Goal: Entertainment & Leisure: Browse casually

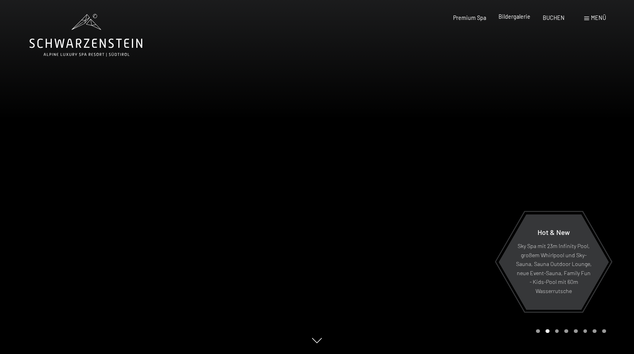
click at [512, 17] on span "Bildergalerie" at bounding box center [515, 16] width 32 height 7
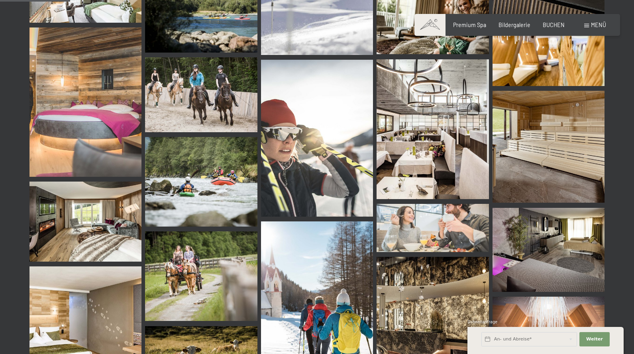
scroll to position [984, 0]
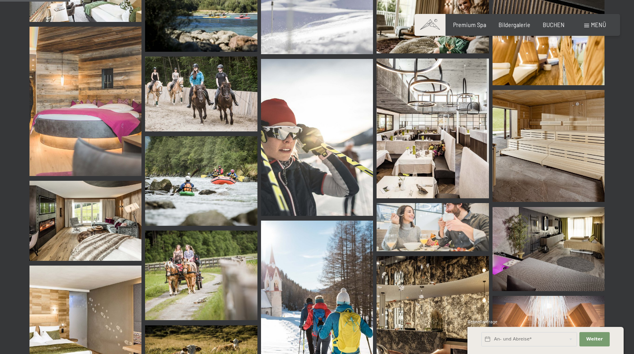
click at [429, 158] on img at bounding box center [433, 129] width 112 height 140
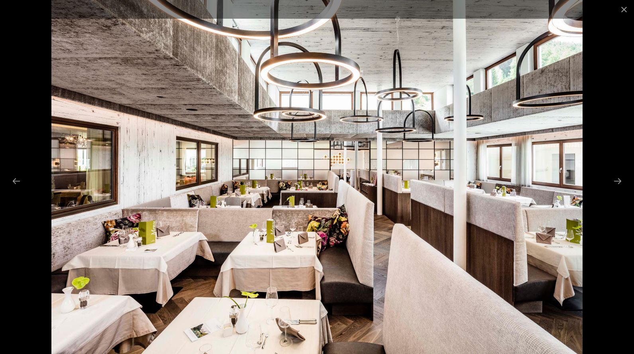
scroll to position [1371, 0]
click at [627, 11] on button "Close gallery" at bounding box center [624, 9] width 20 height 19
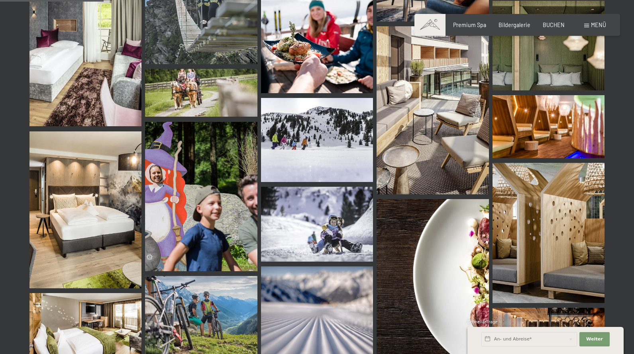
scroll to position [1454, 0]
click at [449, 162] on img at bounding box center [433, 110] width 112 height 168
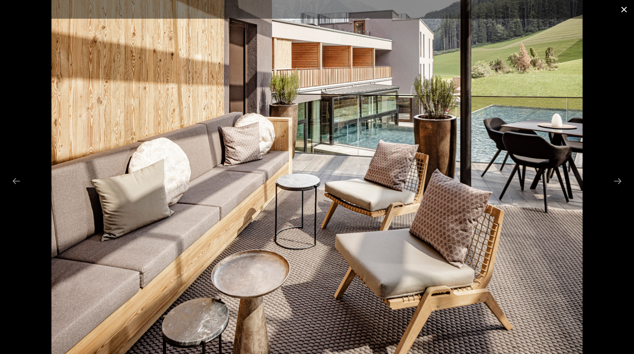
click at [625, 10] on button "Close gallery" at bounding box center [624, 9] width 20 height 19
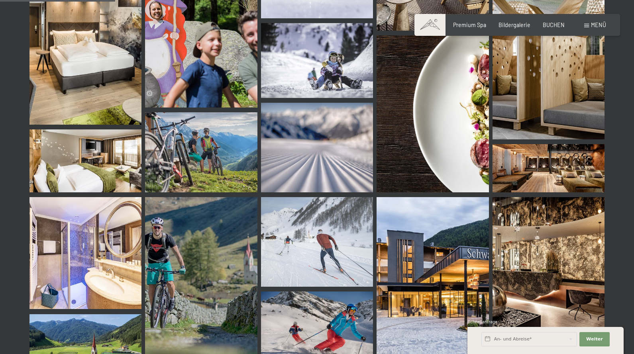
scroll to position [1619, 0]
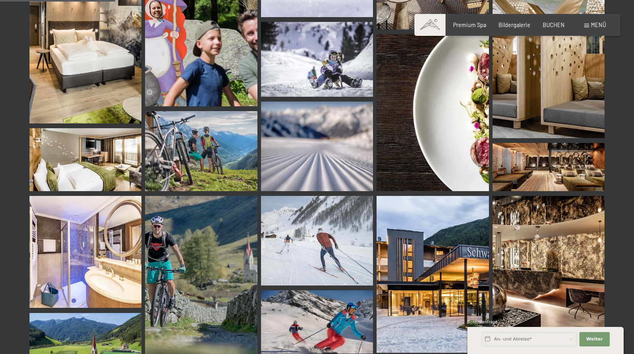
click at [560, 171] on img at bounding box center [549, 167] width 112 height 48
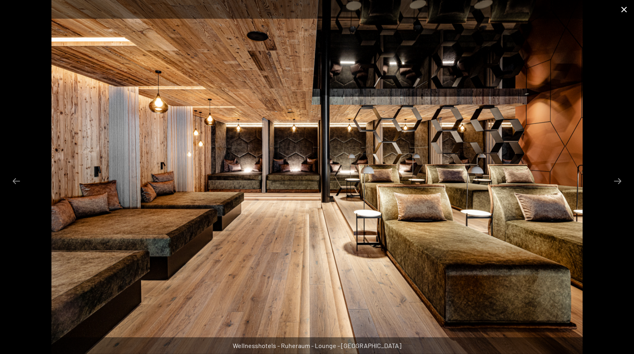
click at [626, 11] on button "Close gallery" at bounding box center [624, 9] width 20 height 19
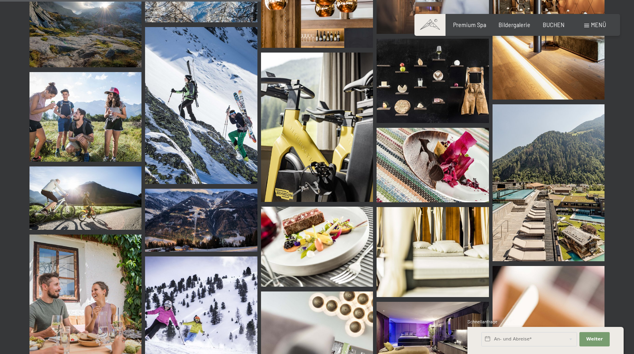
scroll to position [3670, 0]
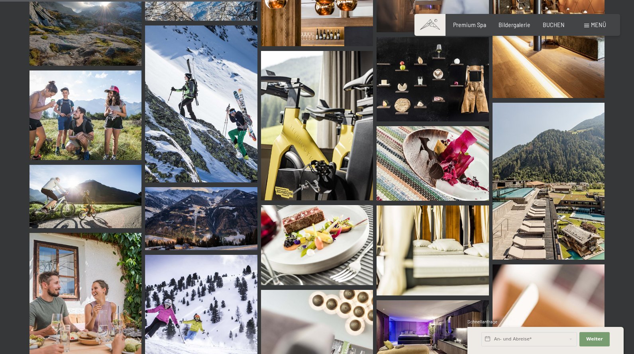
click at [560, 216] on img at bounding box center [549, 181] width 112 height 157
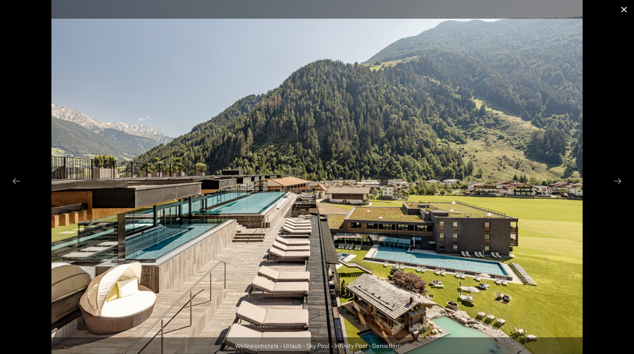
click at [624, 10] on button "Close gallery" at bounding box center [624, 9] width 20 height 19
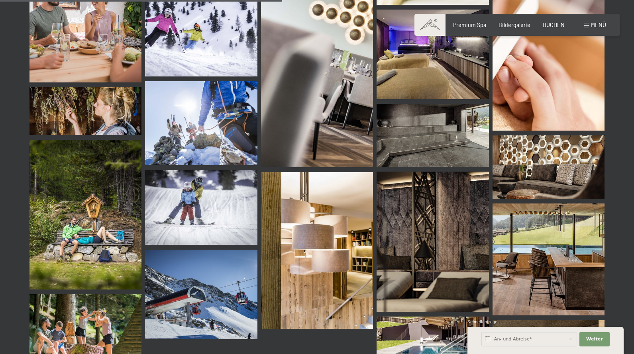
scroll to position [3961, 0]
click at [544, 185] on img at bounding box center [549, 166] width 112 height 63
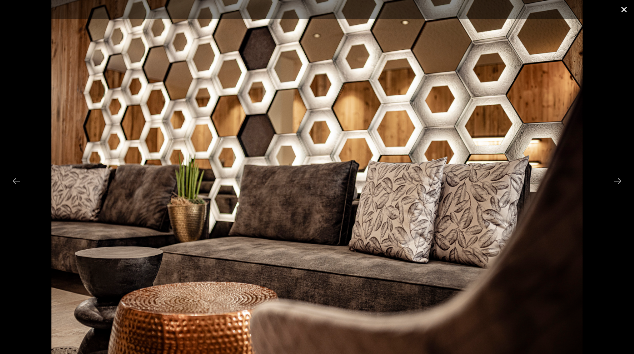
click at [626, 9] on button "Close gallery" at bounding box center [624, 9] width 20 height 19
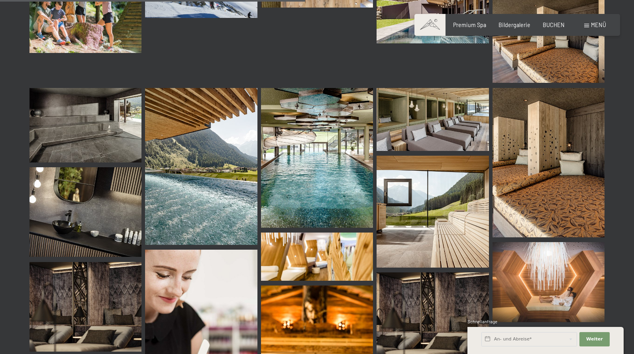
scroll to position [4283, 0]
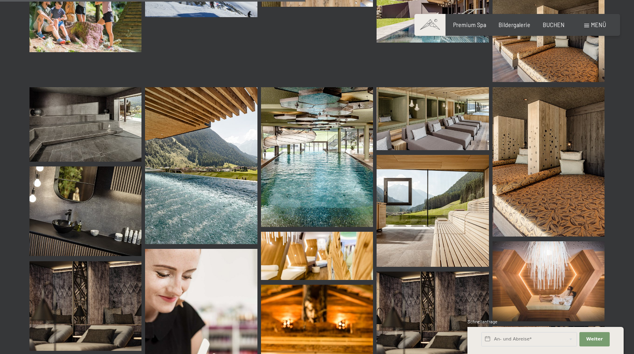
click at [319, 178] on img at bounding box center [317, 157] width 112 height 140
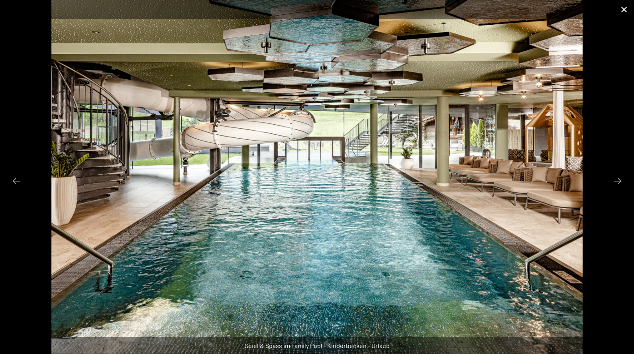
click at [626, 11] on button "Close gallery" at bounding box center [624, 9] width 20 height 19
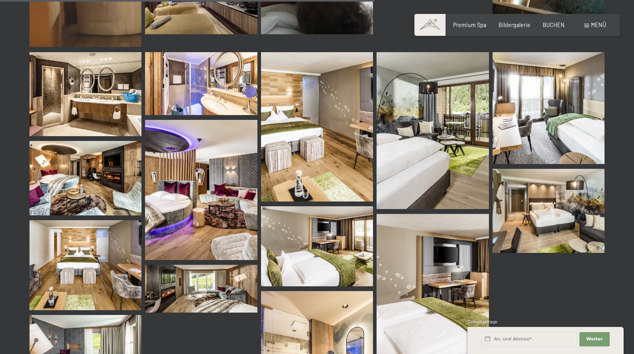
scroll to position [5268, 0]
